Goal: Information Seeking & Learning: Learn about a topic

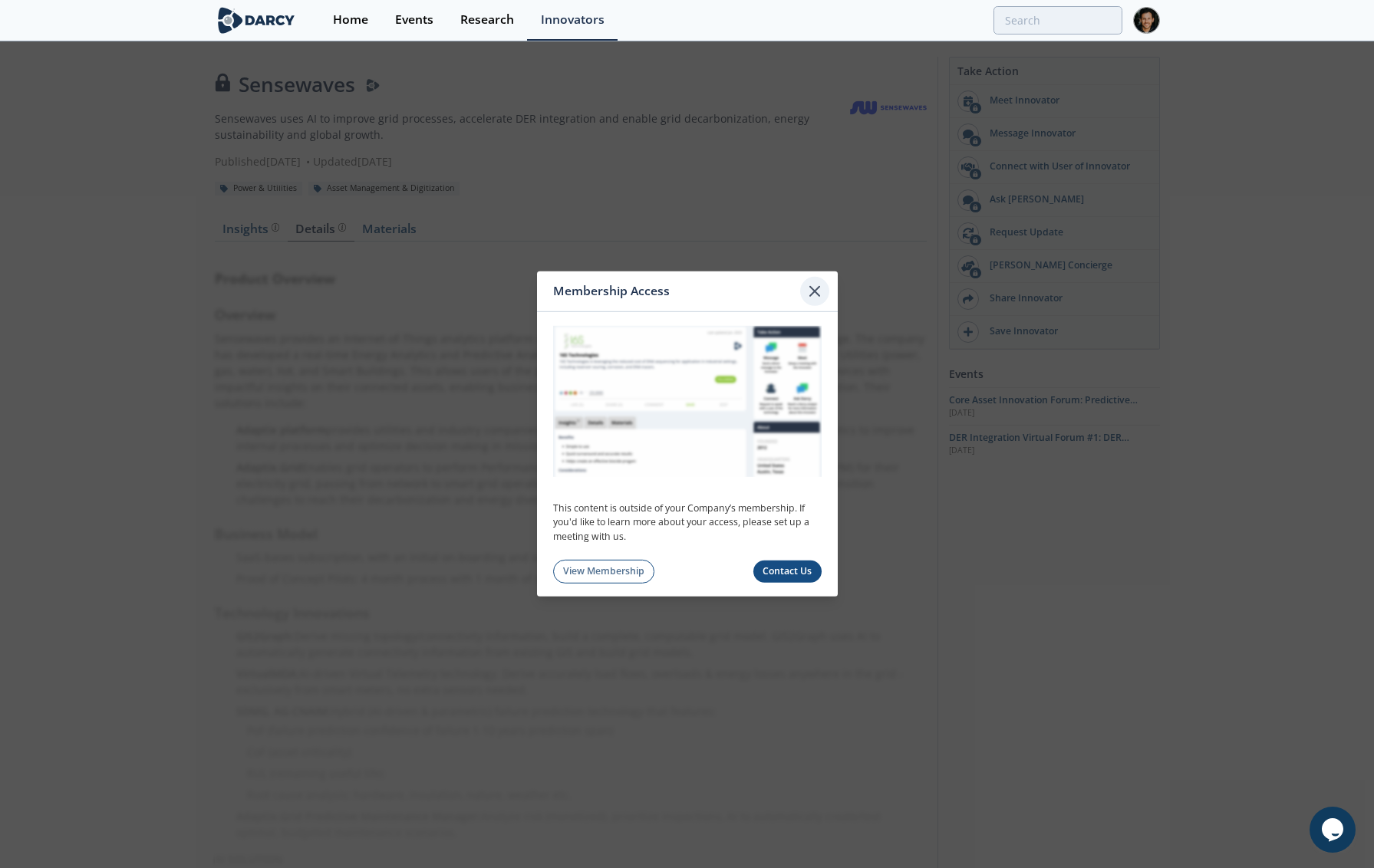
click at [816, 292] on icon at bounding box center [815, 291] width 10 height 10
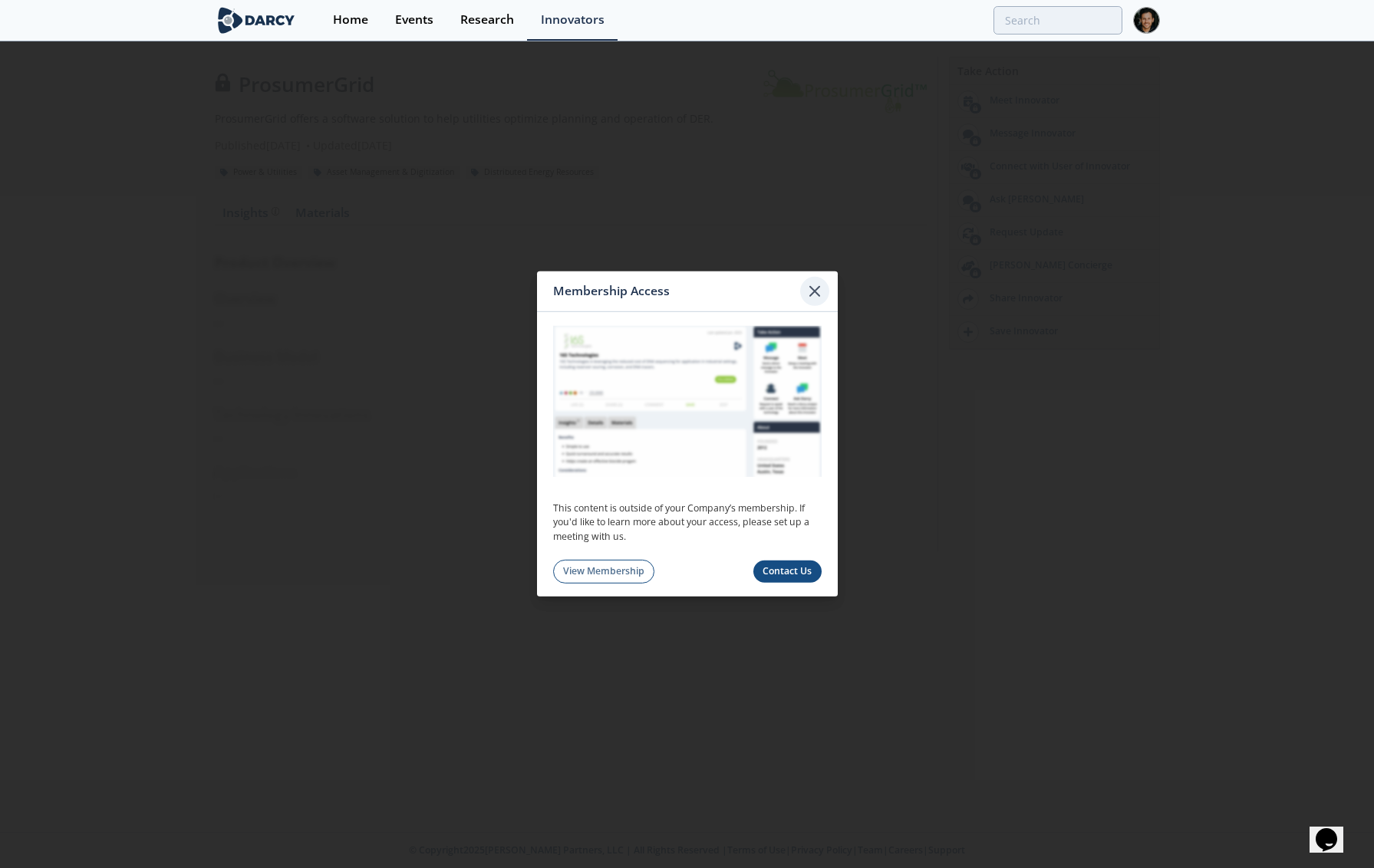
click at [820, 292] on icon at bounding box center [815, 291] width 18 height 18
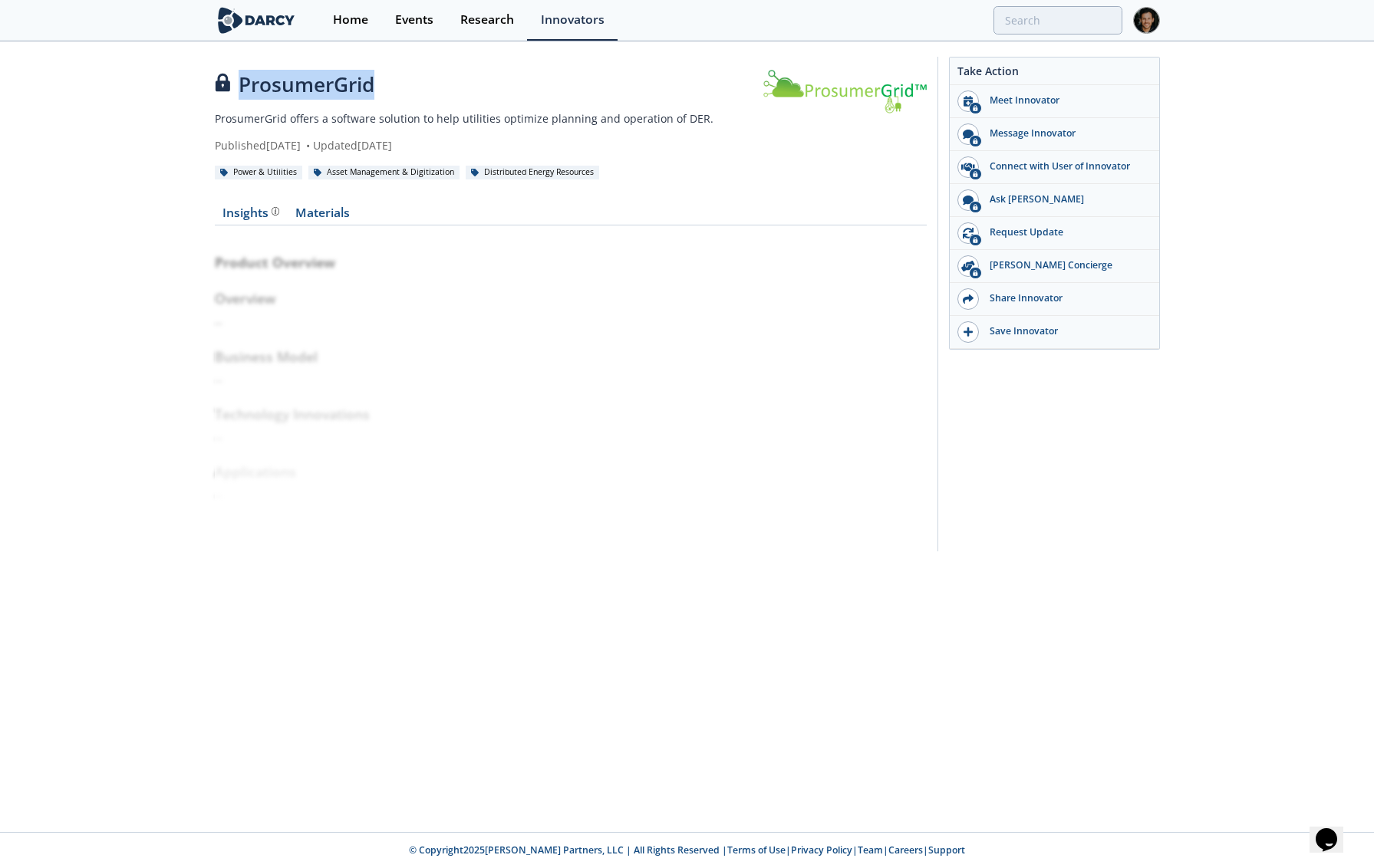
drag, startPoint x: 242, startPoint y: 84, endPoint x: 450, endPoint y: 85, distance: 208.0
click at [450, 85] on div "ProsumerGrid" at bounding box center [489, 84] width 549 height 30
